Goal: Navigation & Orientation: Find specific page/section

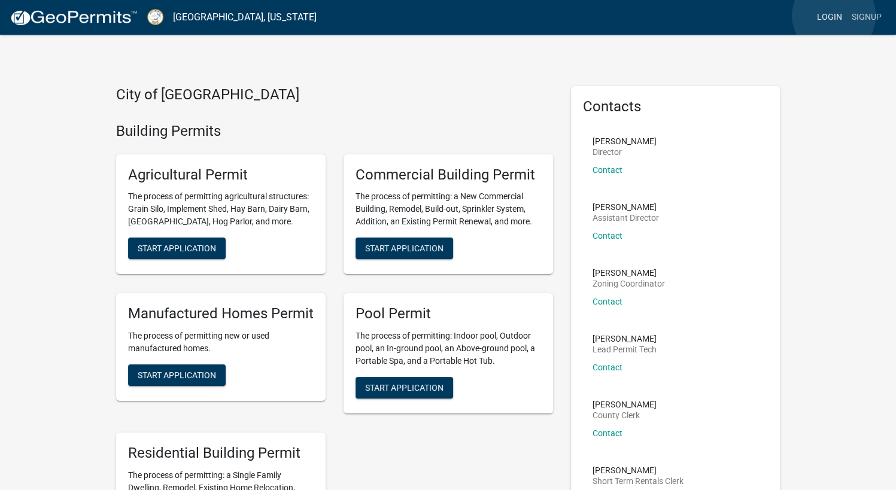
click at [834, 16] on link "Login" at bounding box center [829, 17] width 35 height 23
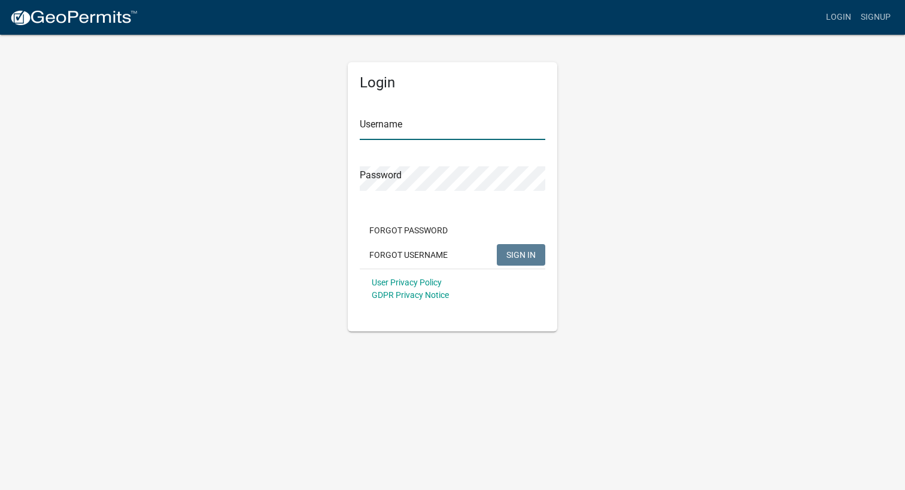
type input "BHHOconee"
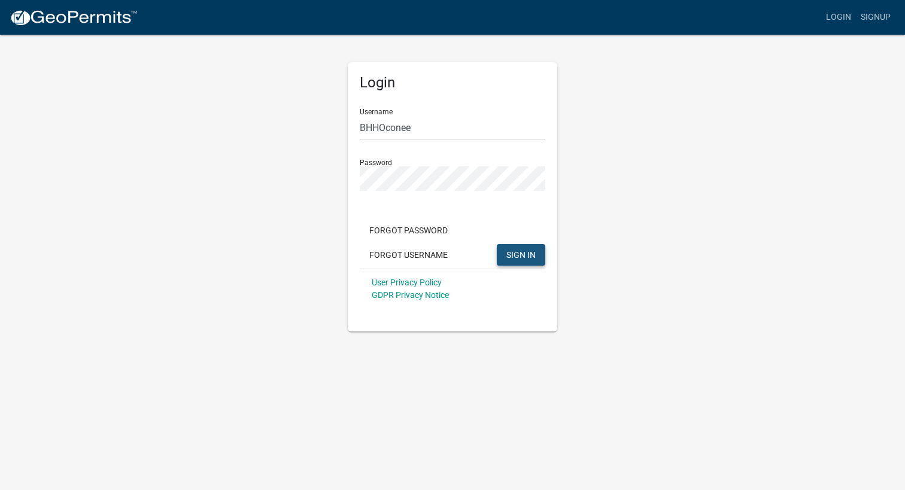
click at [527, 252] on span "SIGN IN" at bounding box center [521, 255] width 29 height 10
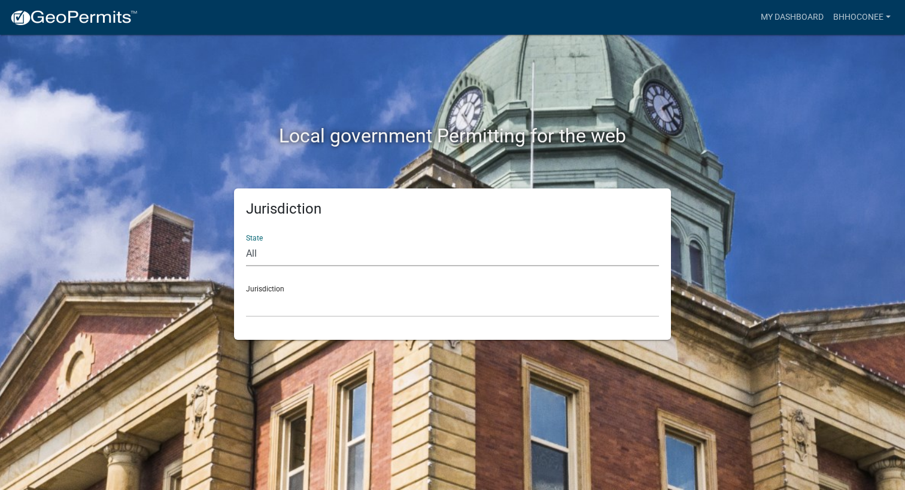
click at [469, 251] on select "All [US_STATE] [US_STATE] [US_STATE] [US_STATE] [US_STATE] [US_STATE] [US_STATE…" at bounding box center [452, 254] width 413 height 25
select select "[US_STATE]"
click at [246, 242] on select "All [US_STATE] [US_STATE] [US_STATE] [US_STATE] [US_STATE] [US_STATE] [US_STATE…" at bounding box center [452, 254] width 413 height 25
click at [411, 301] on select "[GEOGRAPHIC_DATA], [US_STATE][PERSON_NAME][GEOGRAPHIC_DATA], [US_STATE][PERSON_…" at bounding box center [452, 305] width 413 height 25
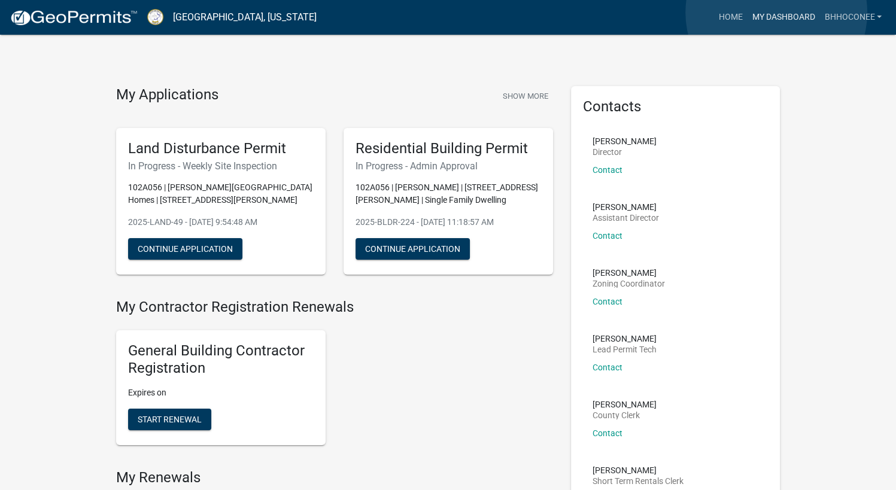
click at [777, 13] on link "My Dashboard" at bounding box center [783, 17] width 72 height 23
